Goal: Register for event/course

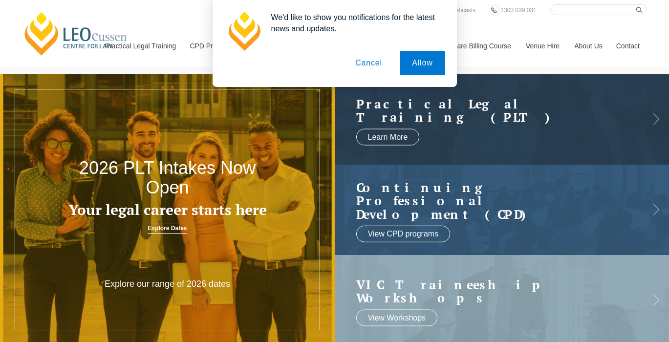
click at [372, 68] on button "Cancel" at bounding box center [368, 63] width 51 height 24
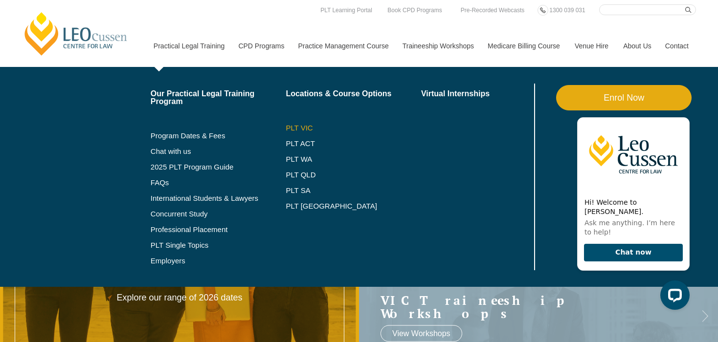
click at [299, 128] on link "PLT VIC" at bounding box center [353, 128] width 135 height 8
